Goal: Task Accomplishment & Management: Manage account settings

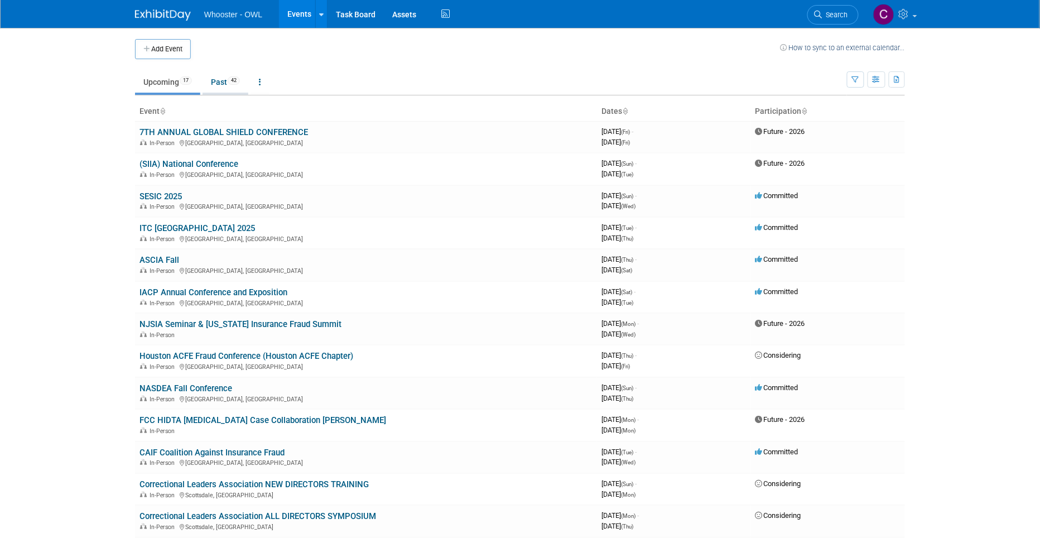
click at [218, 84] on link "Past 42" at bounding box center [226, 81] width 46 height 21
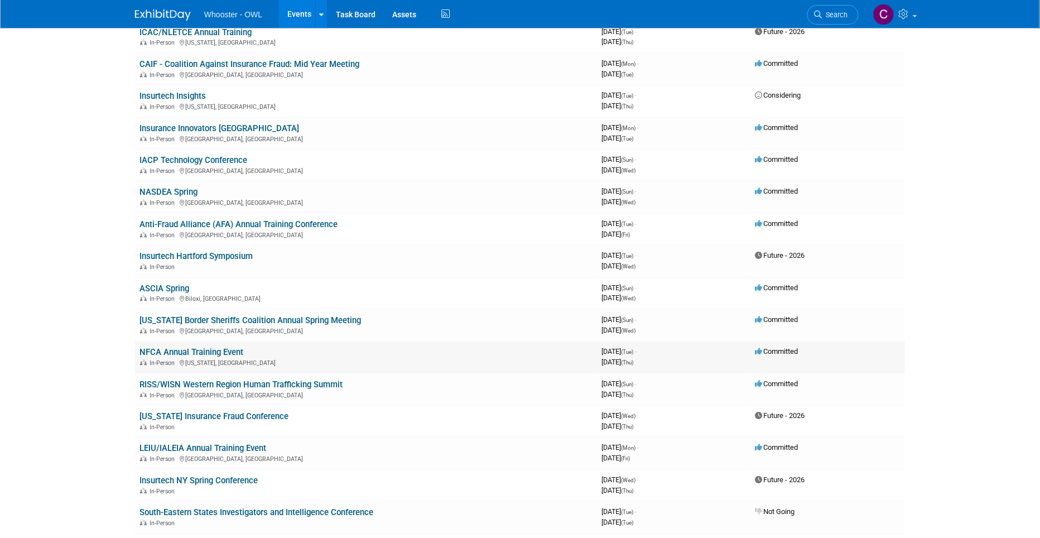
scroll to position [781, 0]
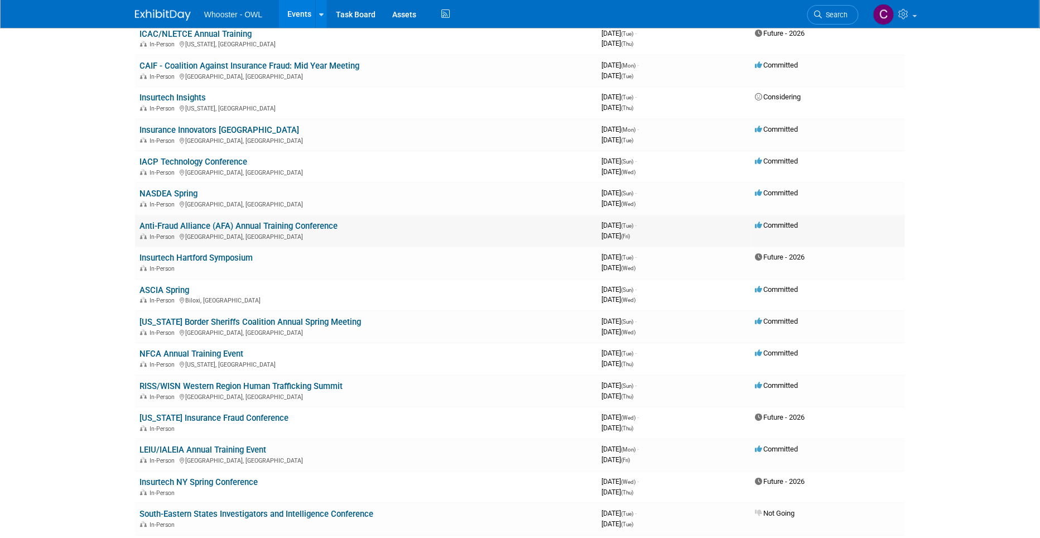
click at [287, 221] on link "Anti-Fraud Alliance (AFA) Annual Training Conference" at bounding box center [238, 226] width 198 height 10
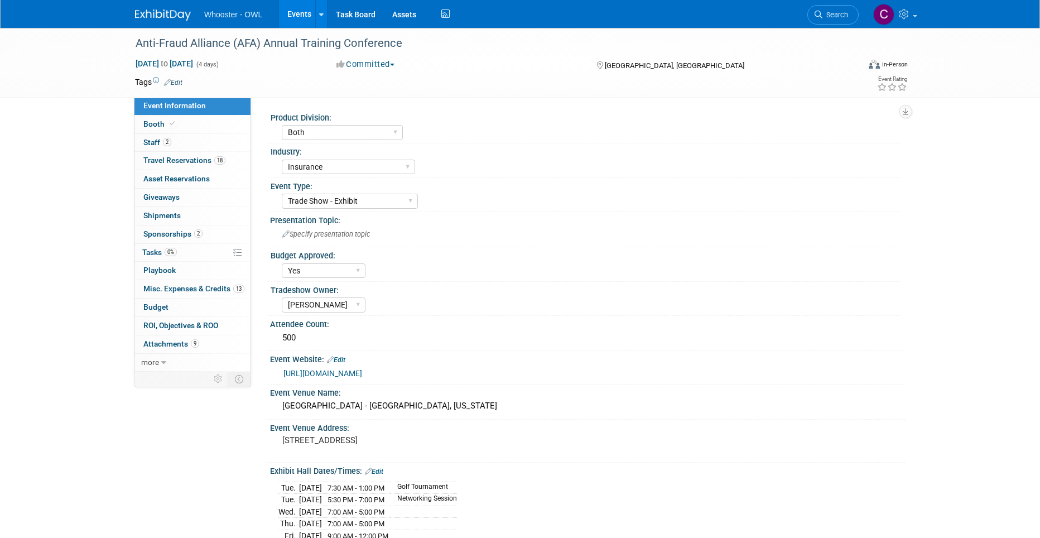
select select "Both"
select select "Insurance"
select select "Trade Show - Exhibit"
select select "Yes"
select select "Clare Southcombe"
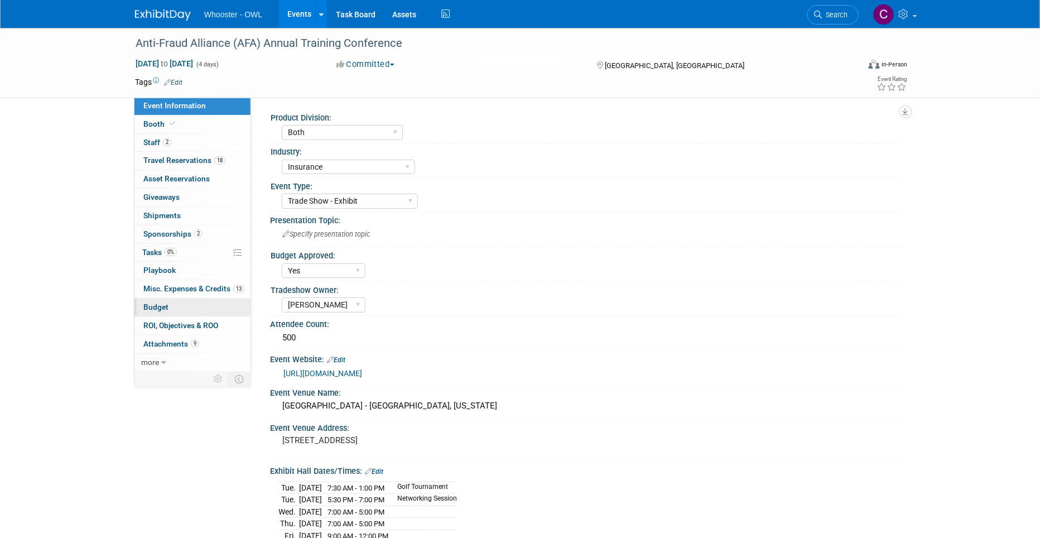
click at [163, 304] on span "Budget" at bounding box center [155, 306] width 25 height 9
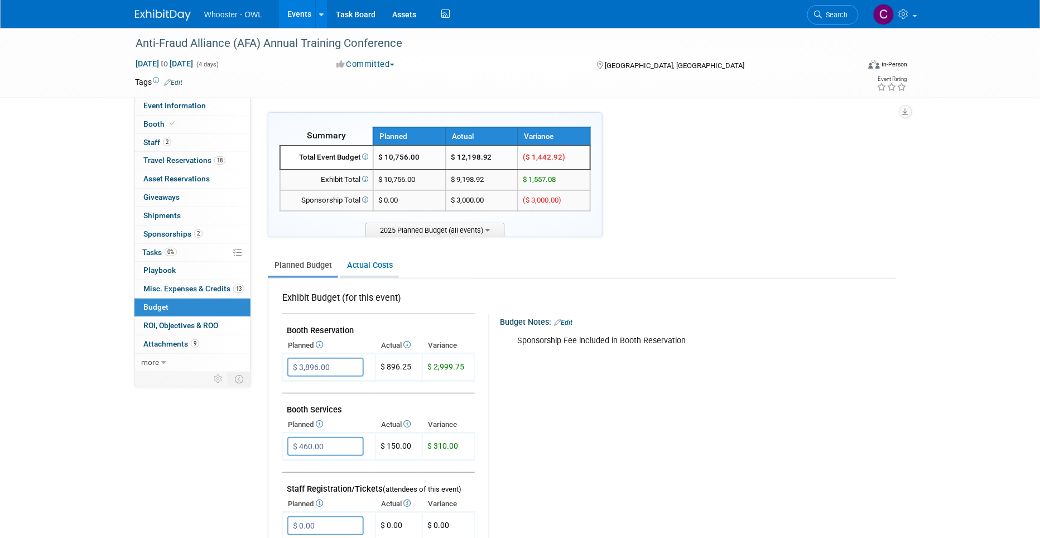
drag, startPoint x: 361, startPoint y: 259, endPoint x: 384, endPoint y: 269, distance: 25.0
click at [361, 259] on link "Actual Costs" at bounding box center [369, 265] width 59 height 21
